Goal: Task Accomplishment & Management: Complete application form

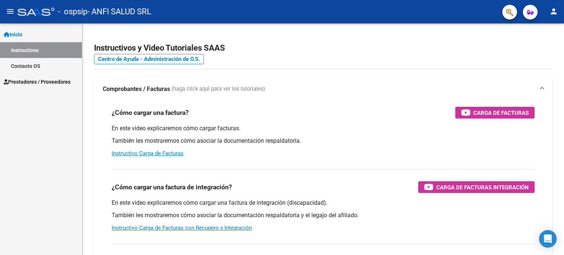
click at [37, 82] on span "Prestadores / Proveedores" at bounding box center [37, 82] width 67 height 8
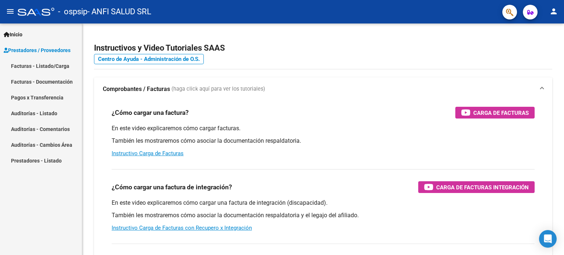
click at [28, 66] on link "Facturas - Listado/Carga" at bounding box center [41, 66] width 82 height 16
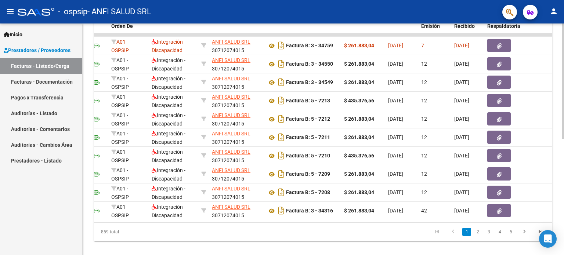
scroll to position [0, 103]
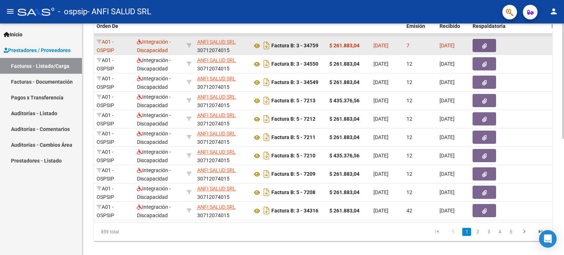
click at [485, 44] on icon "button" at bounding box center [484, 46] width 5 height 6
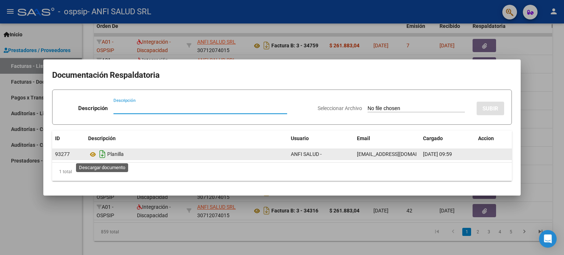
click at [102, 155] on icon "Descargar documento" at bounding box center [103, 154] width 10 height 12
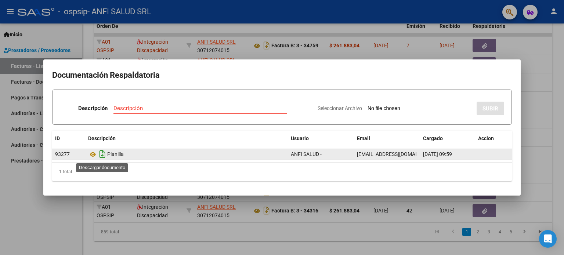
click at [103, 156] on icon "Descargar documento" at bounding box center [103, 154] width 10 height 12
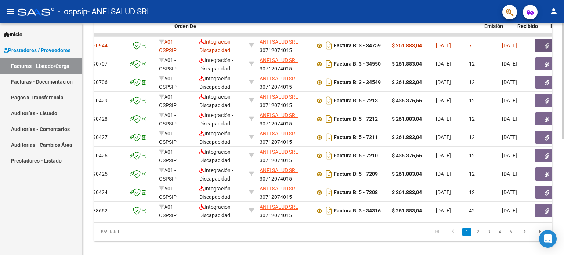
scroll to position [0, 0]
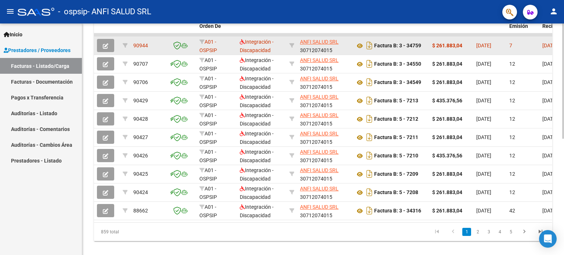
click at [104, 44] on icon "button" at bounding box center [106, 46] width 6 height 6
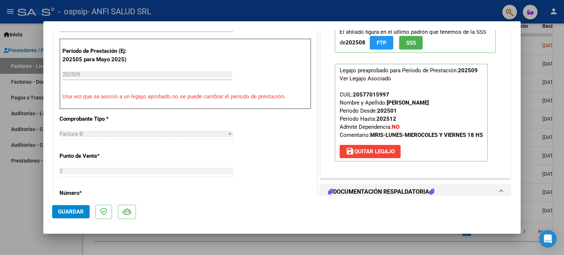
scroll to position [257, 0]
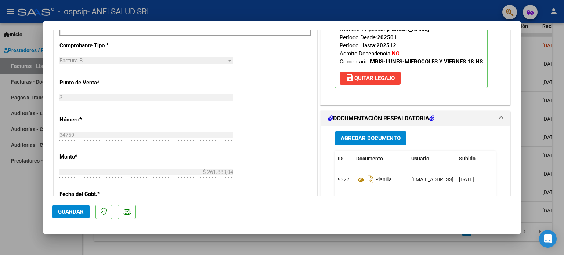
click at [380, 141] on span "Agregar Documento" at bounding box center [371, 138] width 60 height 7
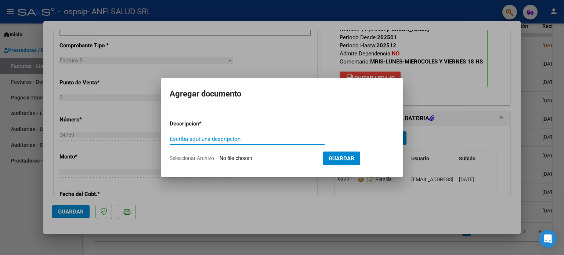
click at [259, 138] on input "Escriba aquí una descripcion" at bounding box center [247, 139] width 155 height 7
type input "PLANILLA"
click at [244, 156] on input "Seleccionar Archivo" at bounding box center [268, 158] width 97 height 7
type input "C:\fakepath\[PERSON_NAME].pdf"
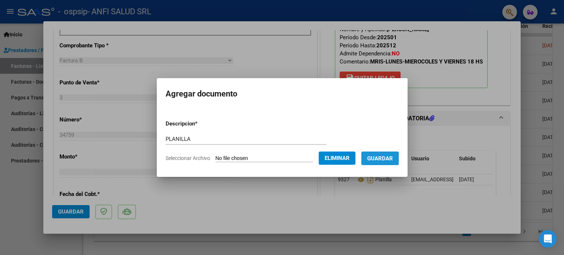
click at [387, 160] on span "Guardar" at bounding box center [380, 158] width 26 height 7
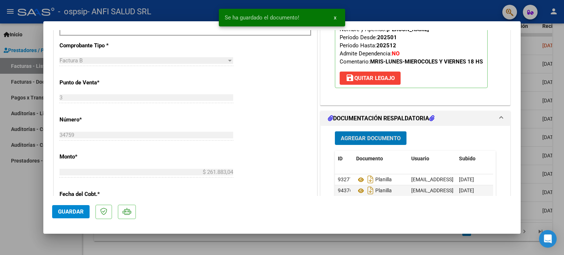
click at [71, 213] on span "Guardar" at bounding box center [71, 212] width 26 height 7
type input "$ 0,00"
